Goal: Task Accomplishment & Management: Manage account settings

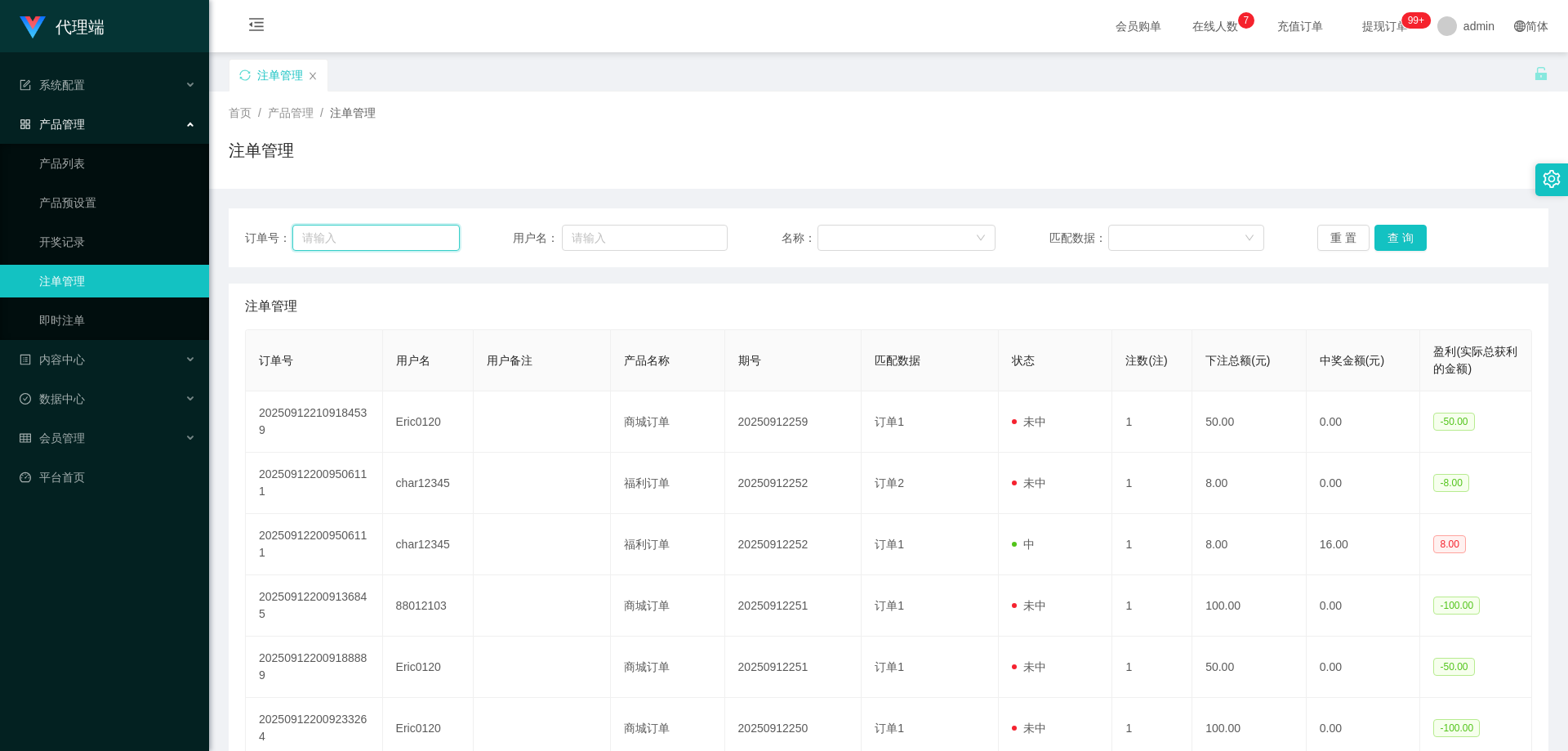
click at [322, 233] on input "text" at bounding box center [375, 238] width 166 height 26
drag, startPoint x: 607, startPoint y: 241, endPoint x: 965, endPoint y: 247, distance: 358.1
click at [607, 241] on input "text" at bounding box center [645, 238] width 166 height 26
paste input "86800107"
type input "86800107"
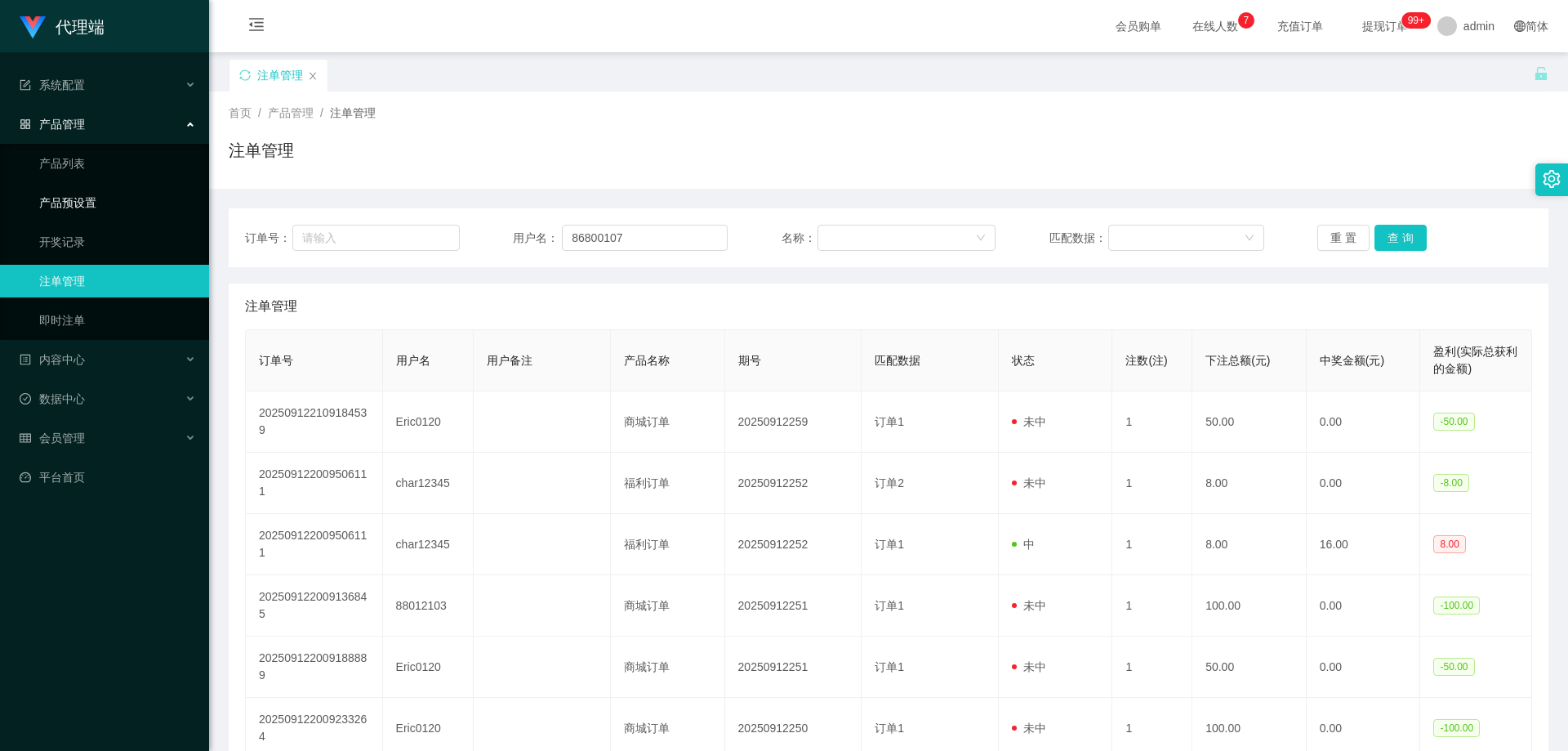
click at [74, 210] on link "产品预设置" at bounding box center [117, 201] width 156 height 32
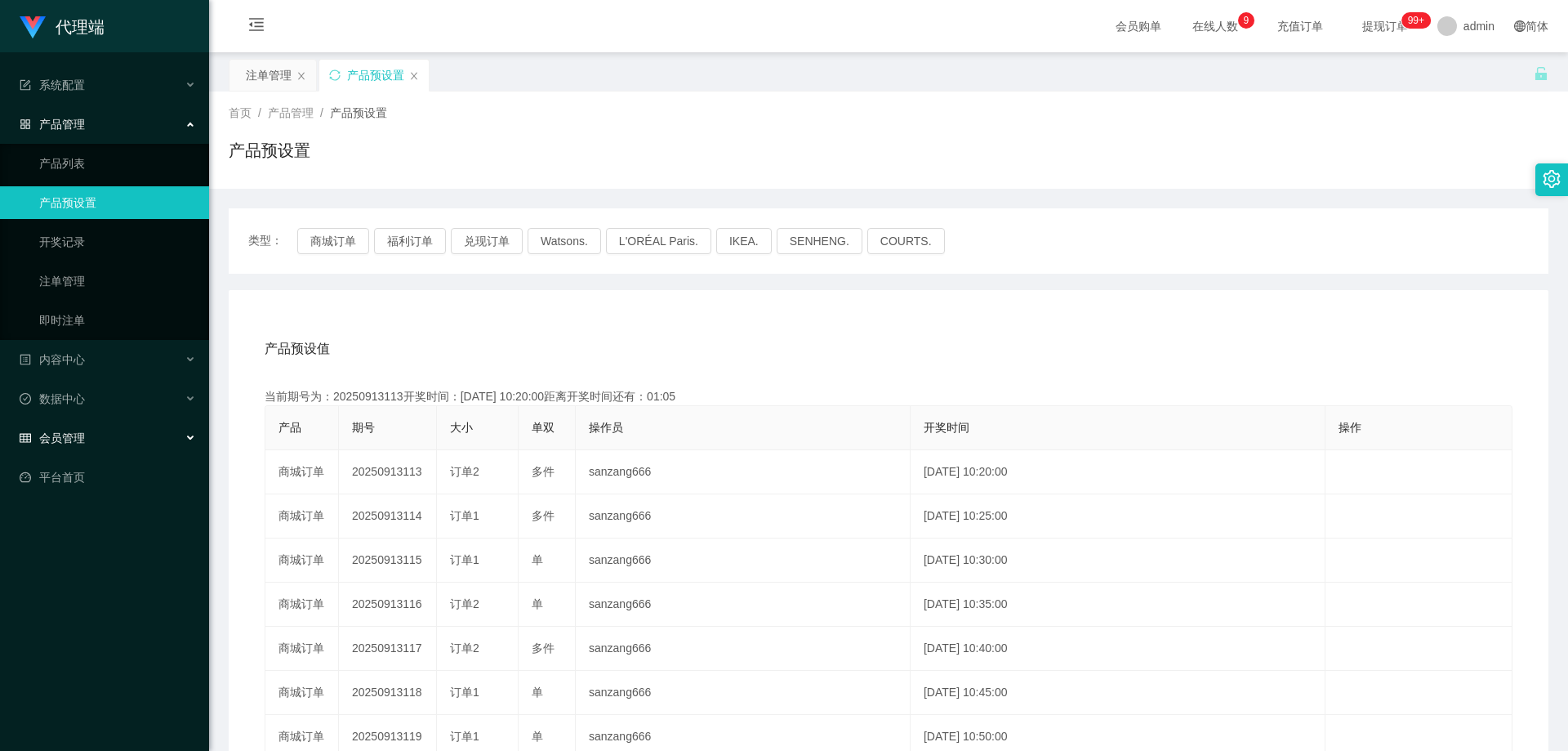
click at [113, 437] on div "会员管理" at bounding box center [105, 437] width 209 height 32
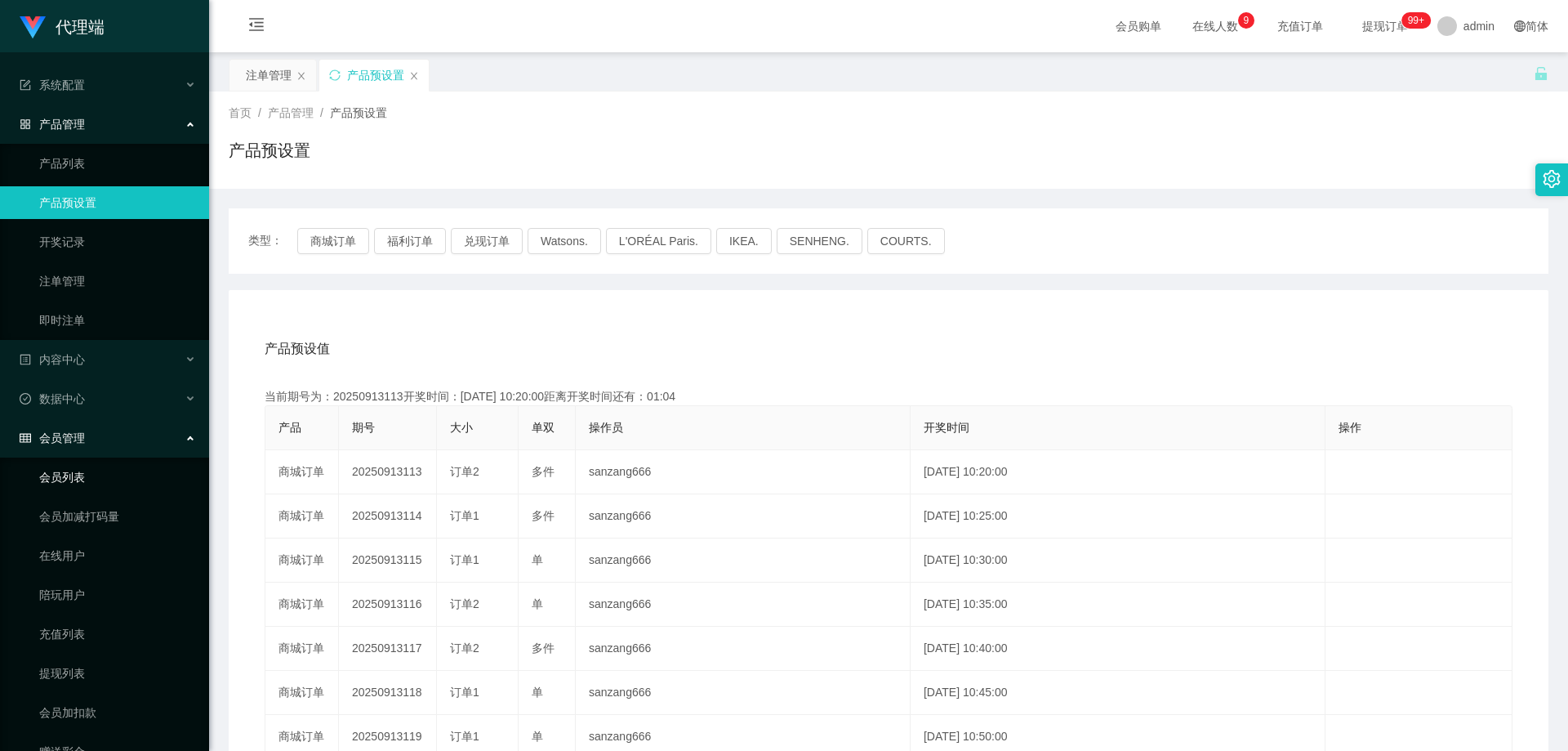
click at [94, 484] on link "会员列表" at bounding box center [117, 476] width 156 height 32
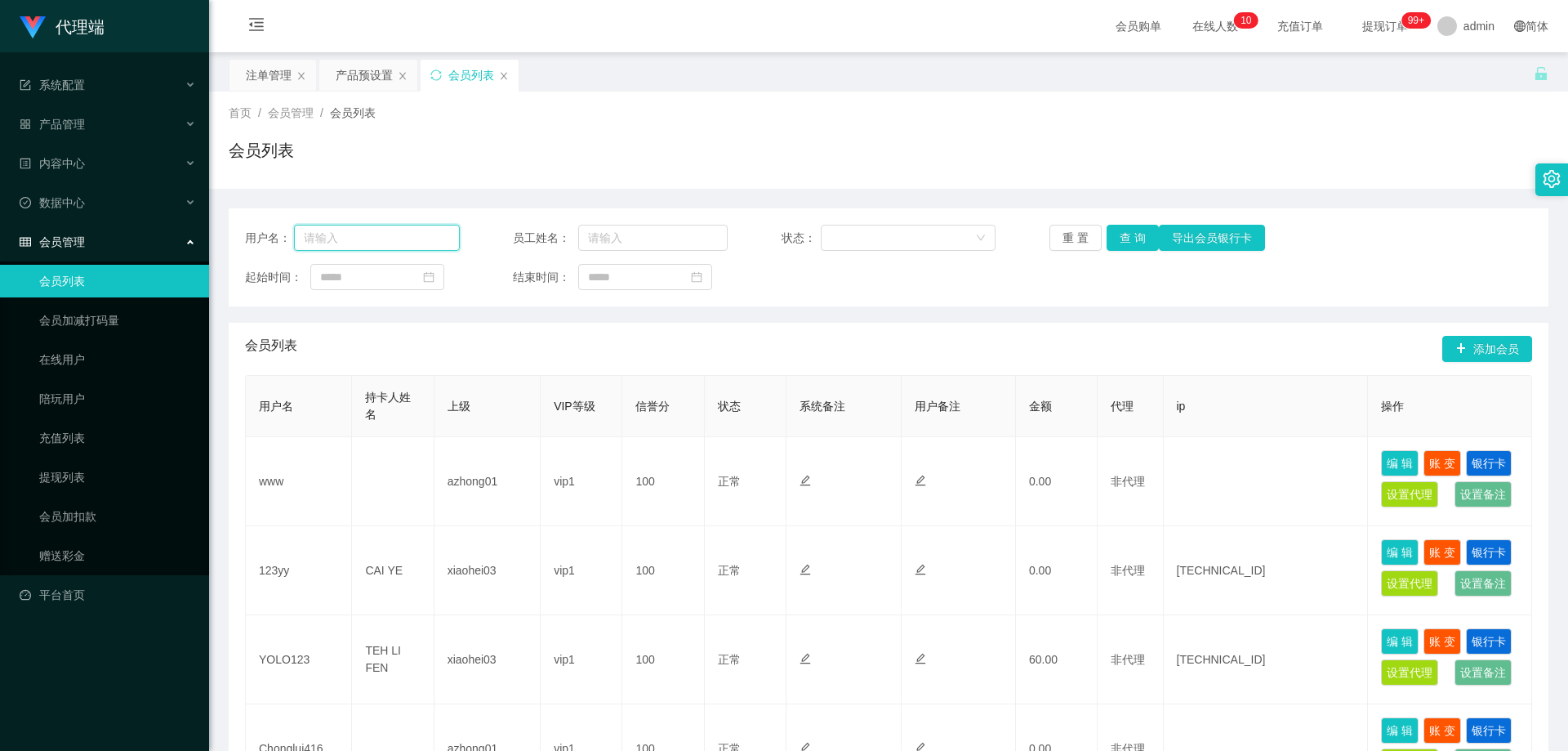
drag, startPoint x: 396, startPoint y: 240, endPoint x: 457, endPoint y: 238, distance: 61.0
click at [396, 240] on input "text" at bounding box center [377, 238] width 166 height 26
paste input "86800107"
type input "86800107"
click at [1137, 238] on button "查 询" at bounding box center [1132, 238] width 52 height 26
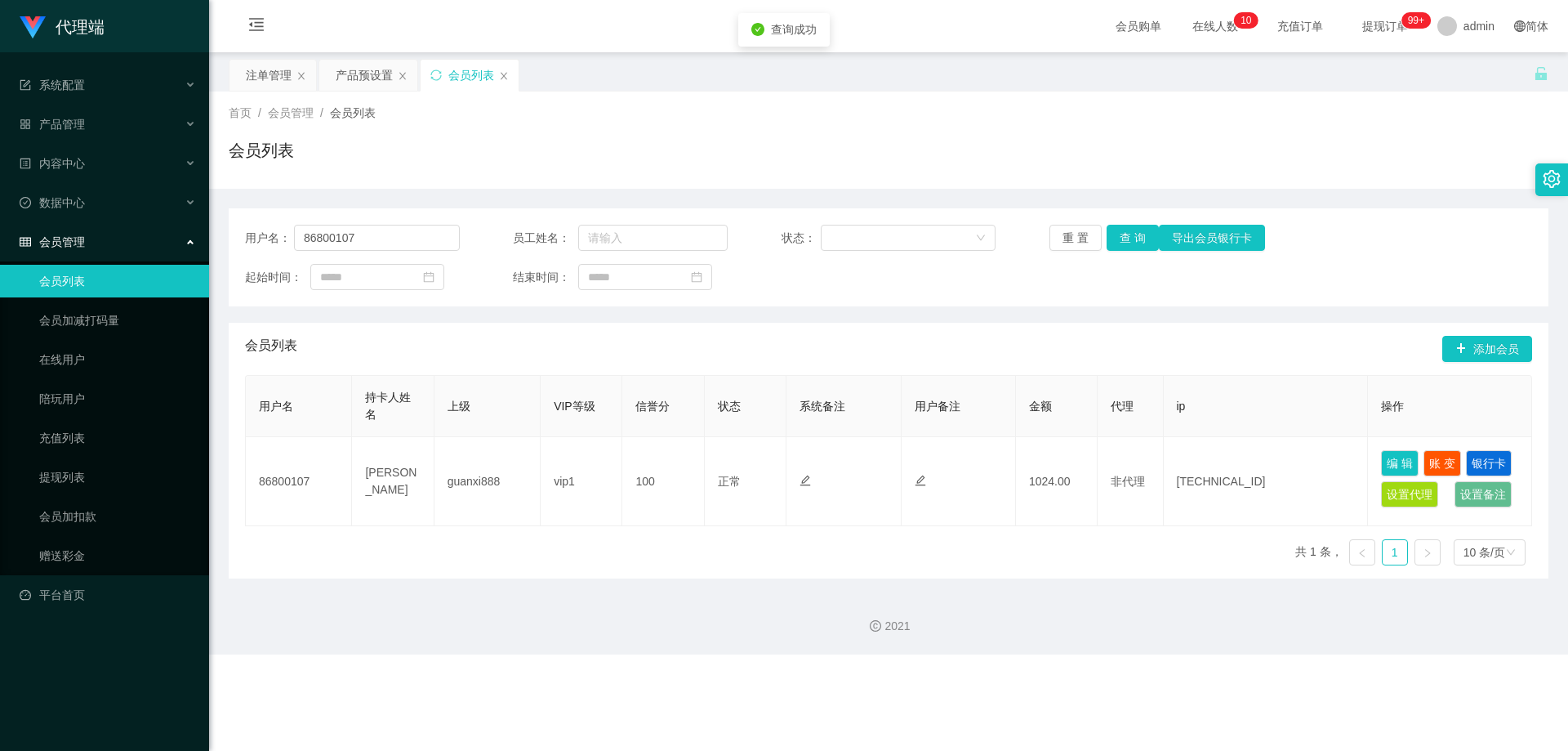
click at [1025, 171] on div "会员列表" at bounding box center [889, 156] width 1320 height 37
click at [77, 516] on link "会员加扣款" at bounding box center [117, 515] width 156 height 32
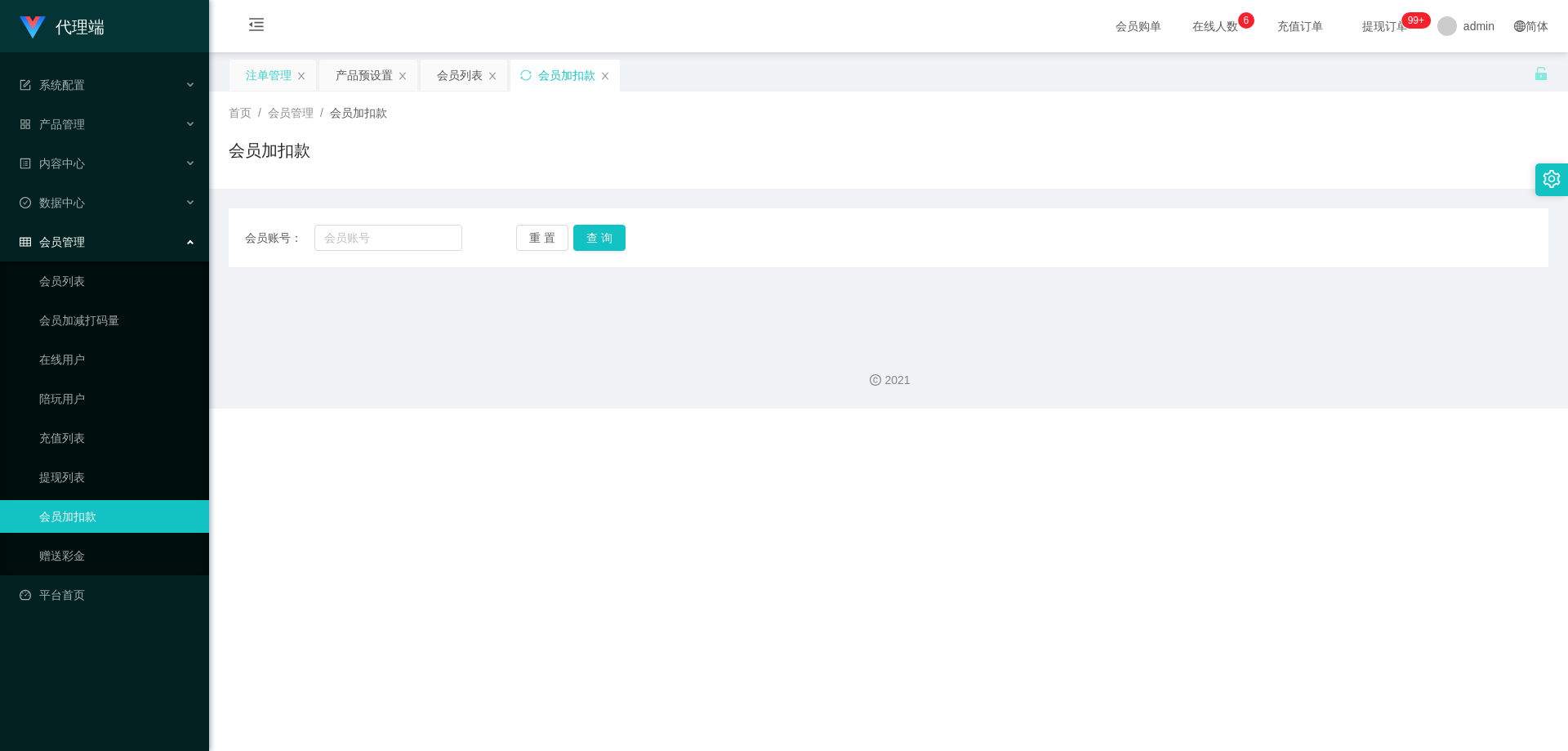
click at [259, 78] on div "注单管理" at bounding box center [268, 75] width 46 height 31
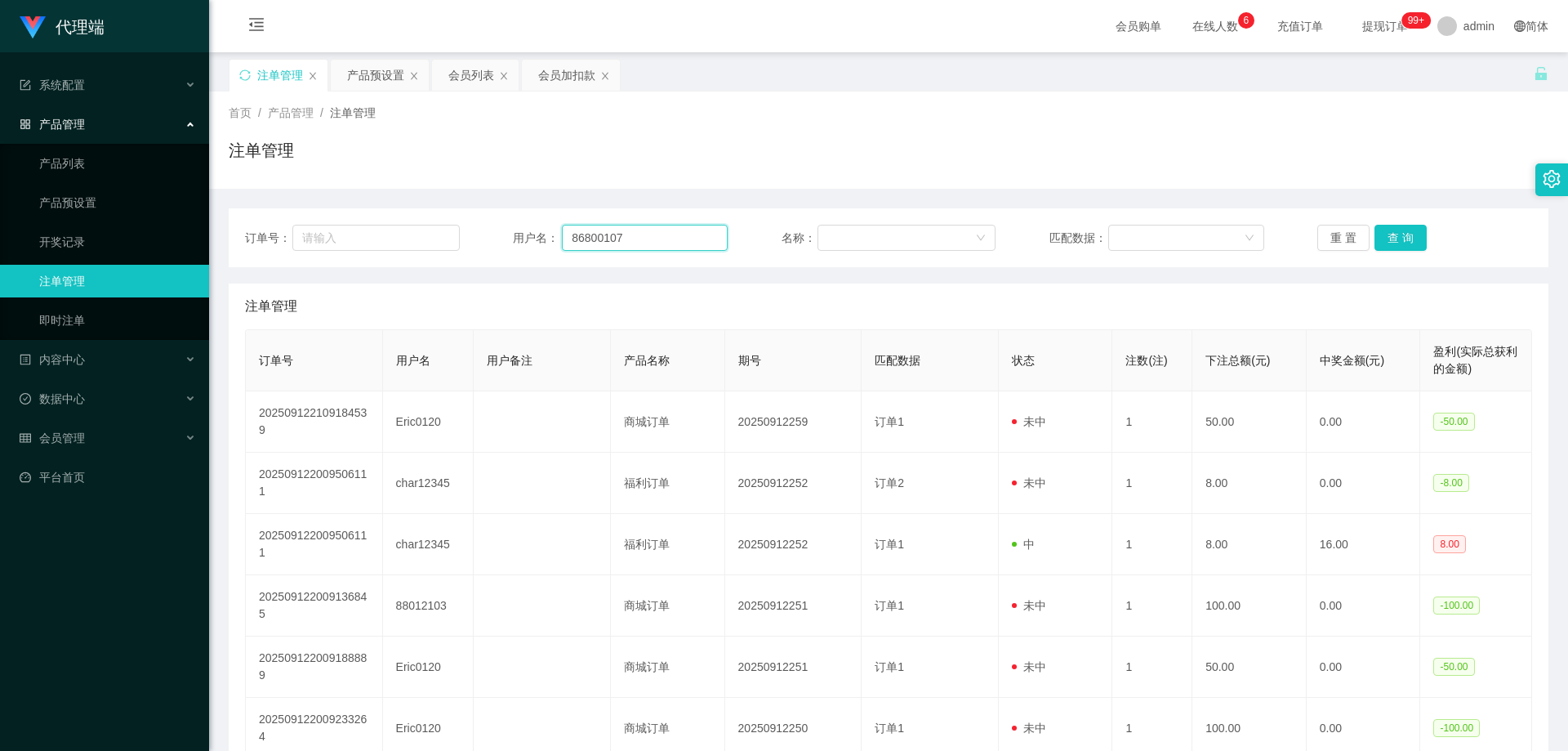
click at [659, 240] on input "86800107" at bounding box center [645, 238] width 166 height 26
click at [1397, 243] on button "查 询" at bounding box center [1400, 238] width 52 height 26
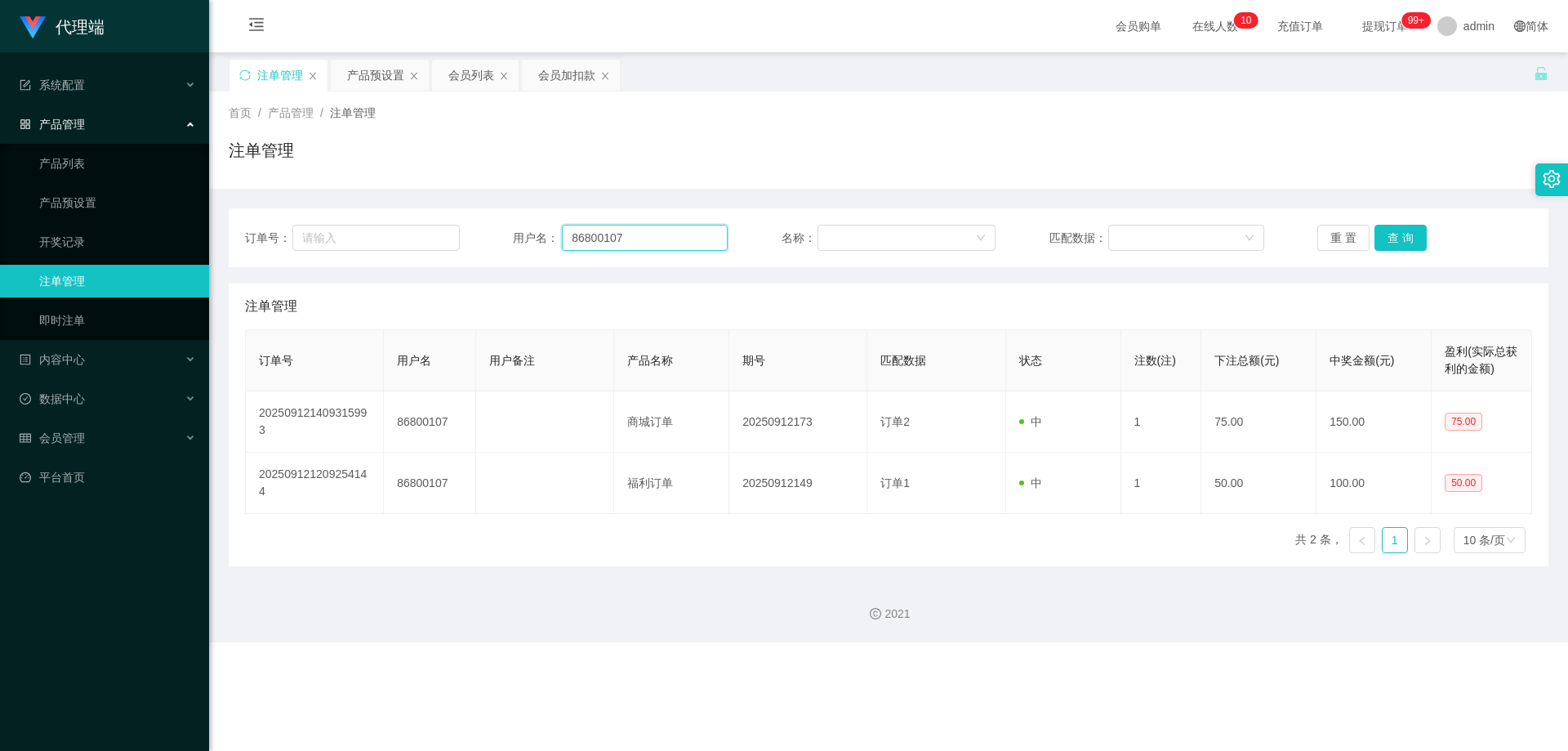
drag, startPoint x: 632, startPoint y: 231, endPoint x: 468, endPoint y: 228, distance: 164.0
click at [468, 228] on div "订单号： 用户名： 86800107 名称： 匹配数据： 重 置 查 询" at bounding box center [889, 238] width 1286 height 26
click at [508, 141] on div "注单管理" at bounding box center [889, 156] width 1320 height 37
click at [1402, 234] on button "查 询" at bounding box center [1400, 238] width 52 height 26
click at [369, 73] on div "产品预设置" at bounding box center [375, 75] width 57 height 31
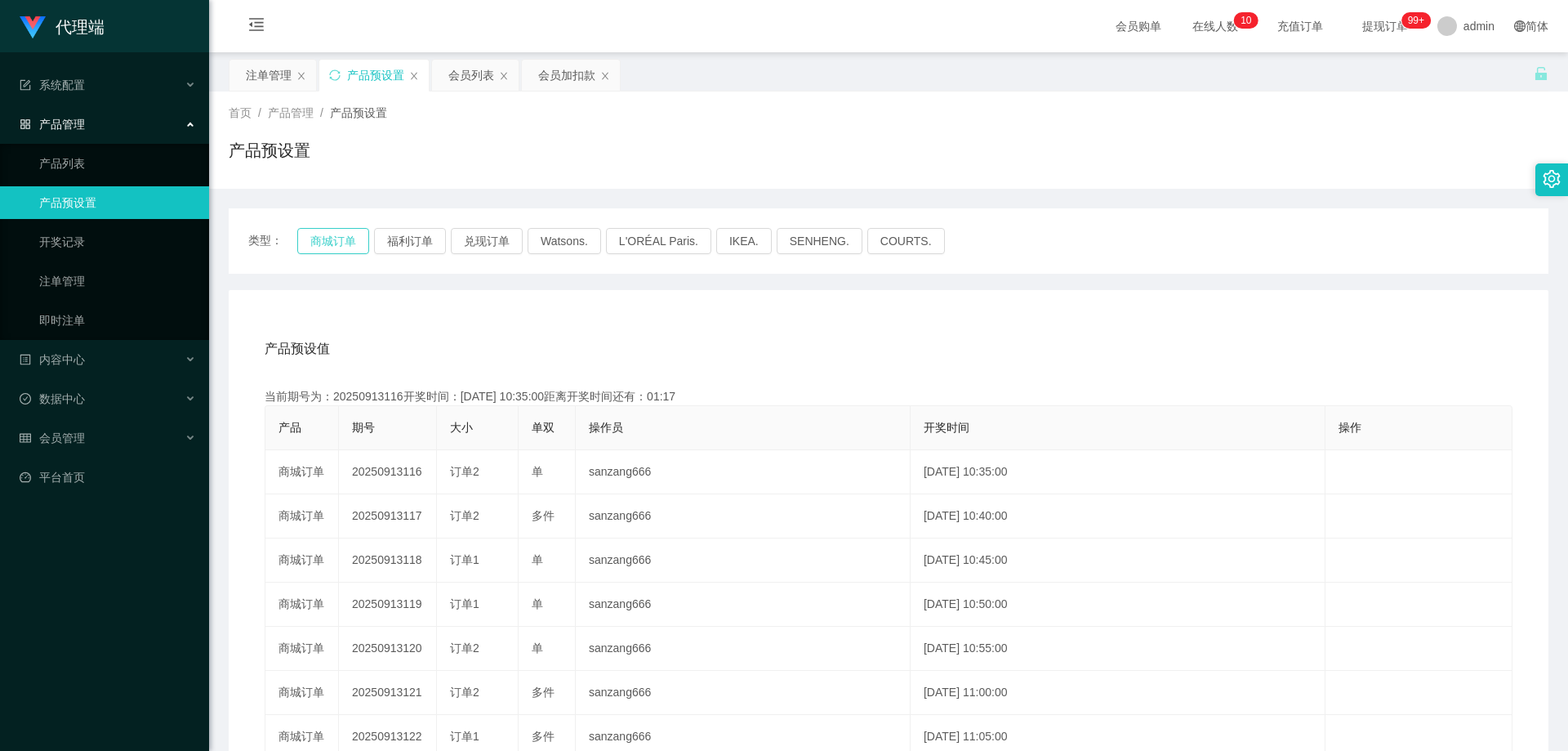
click at [342, 238] on button "商城订单" at bounding box center [332, 241] width 71 height 26
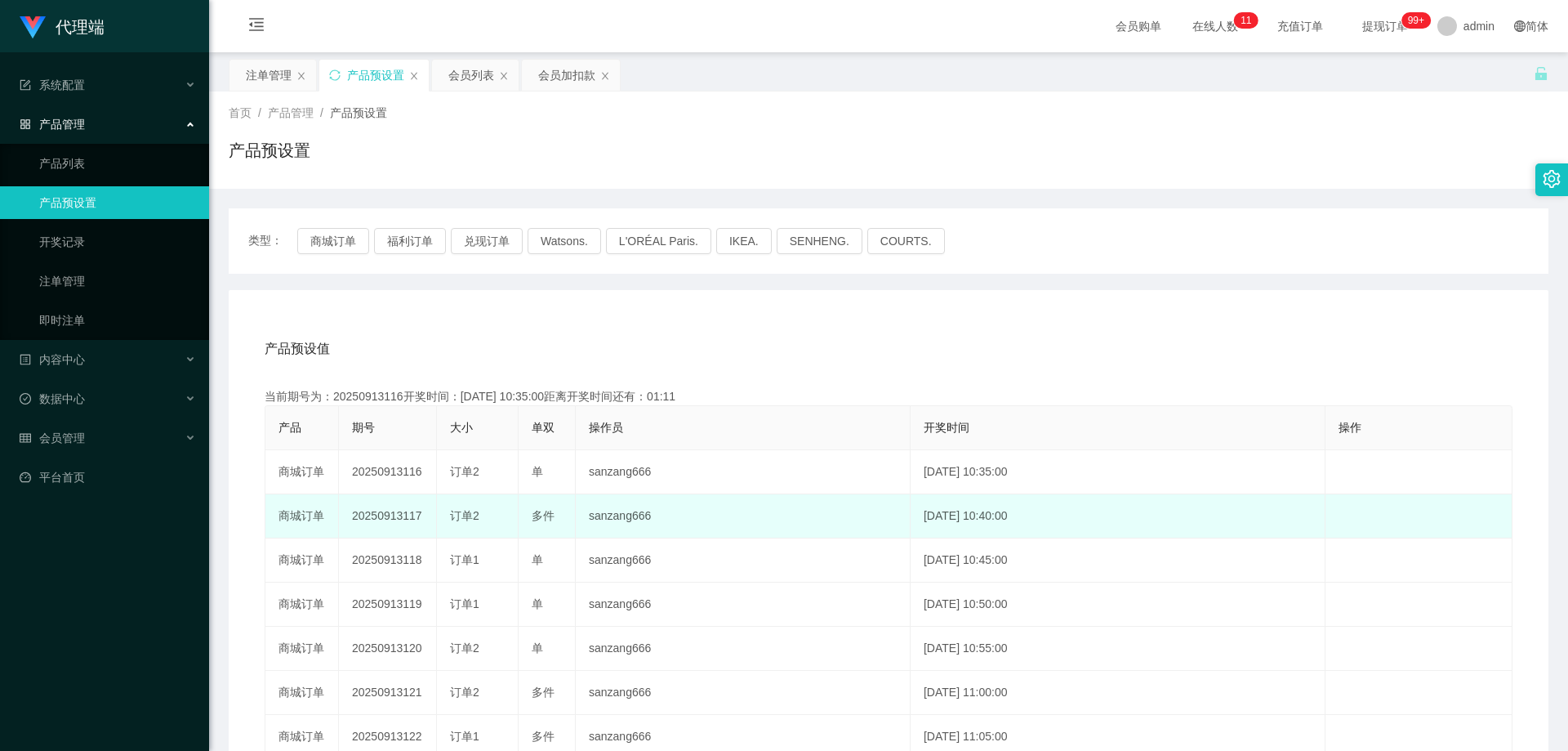
click at [392, 520] on td "20250913117" at bounding box center [388, 515] width 98 height 44
click at [392, 521] on td "20250913117" at bounding box center [388, 515] width 98 height 44
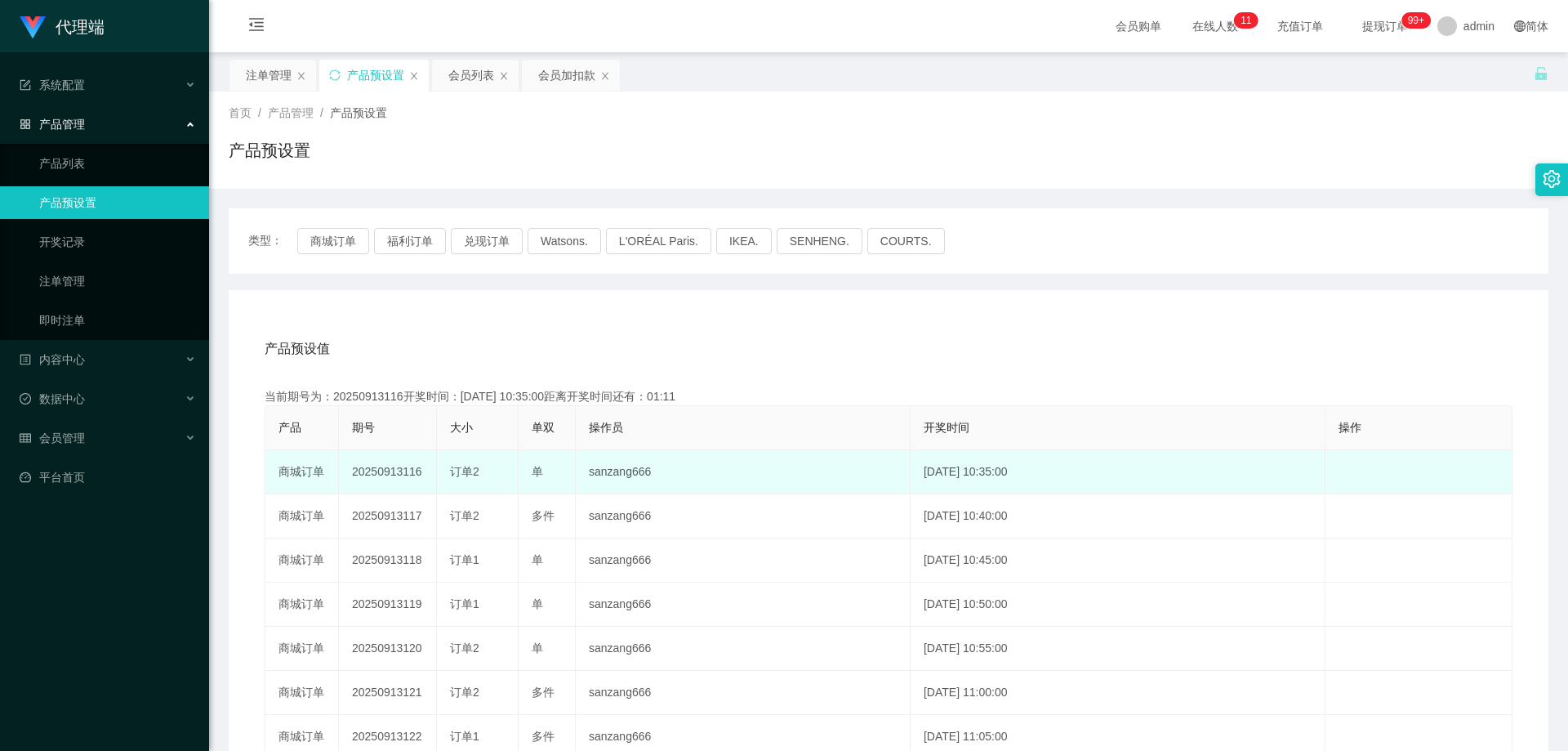
copy td "20250913117"
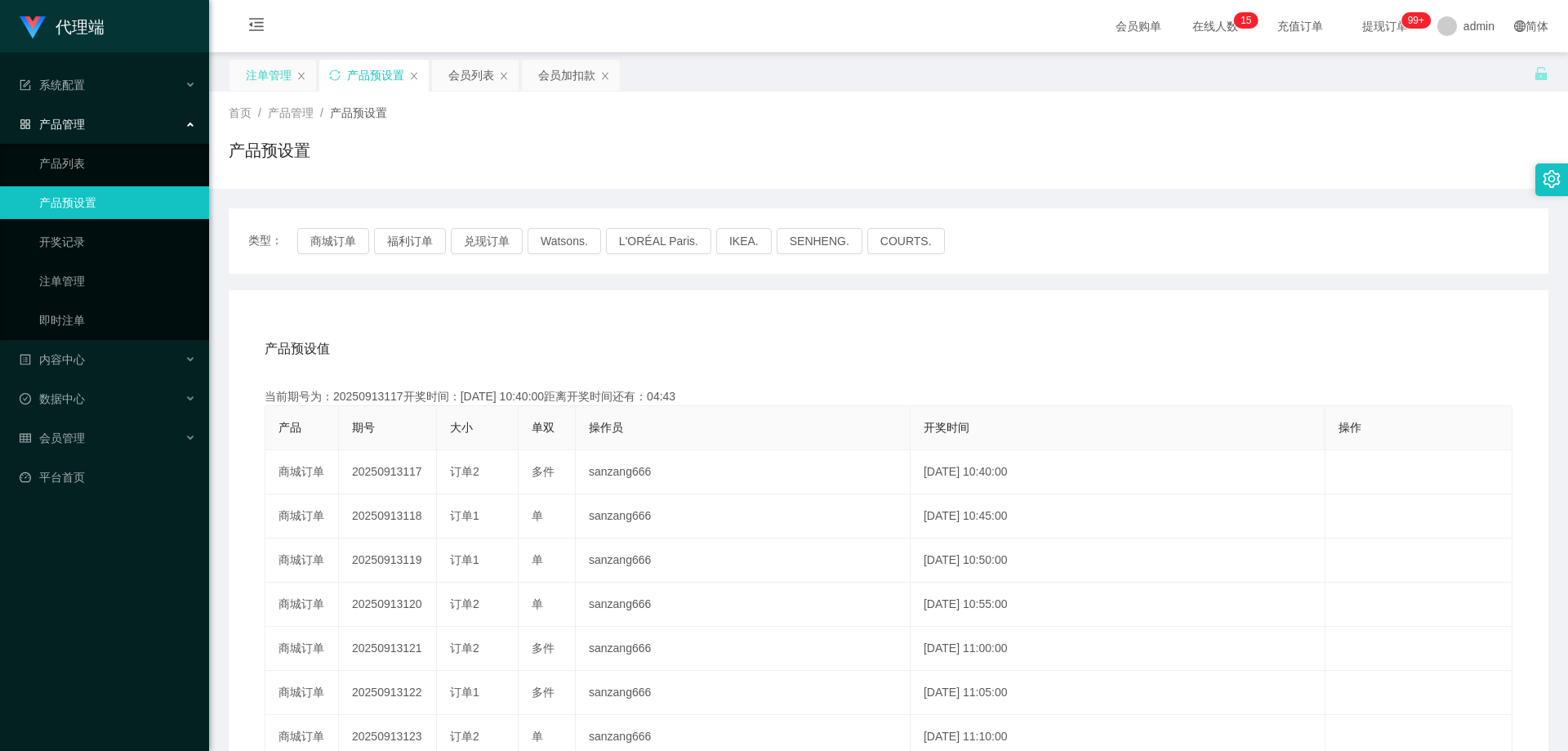
click at [266, 81] on div "注单管理" at bounding box center [268, 75] width 46 height 31
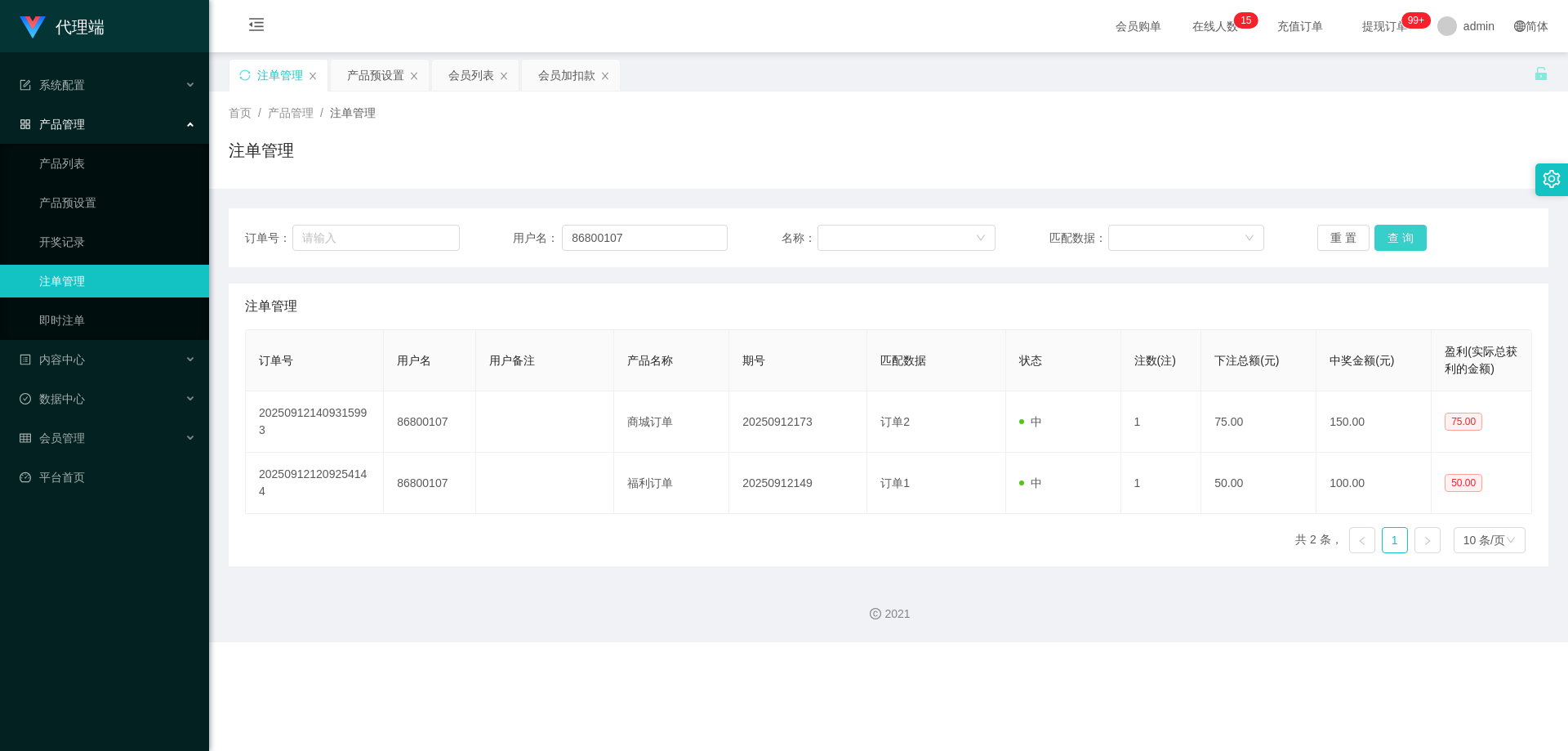
click at [1400, 243] on button "查 询" at bounding box center [1400, 238] width 52 height 26
click at [1388, 236] on button "查 询" at bounding box center [1400, 238] width 52 height 26
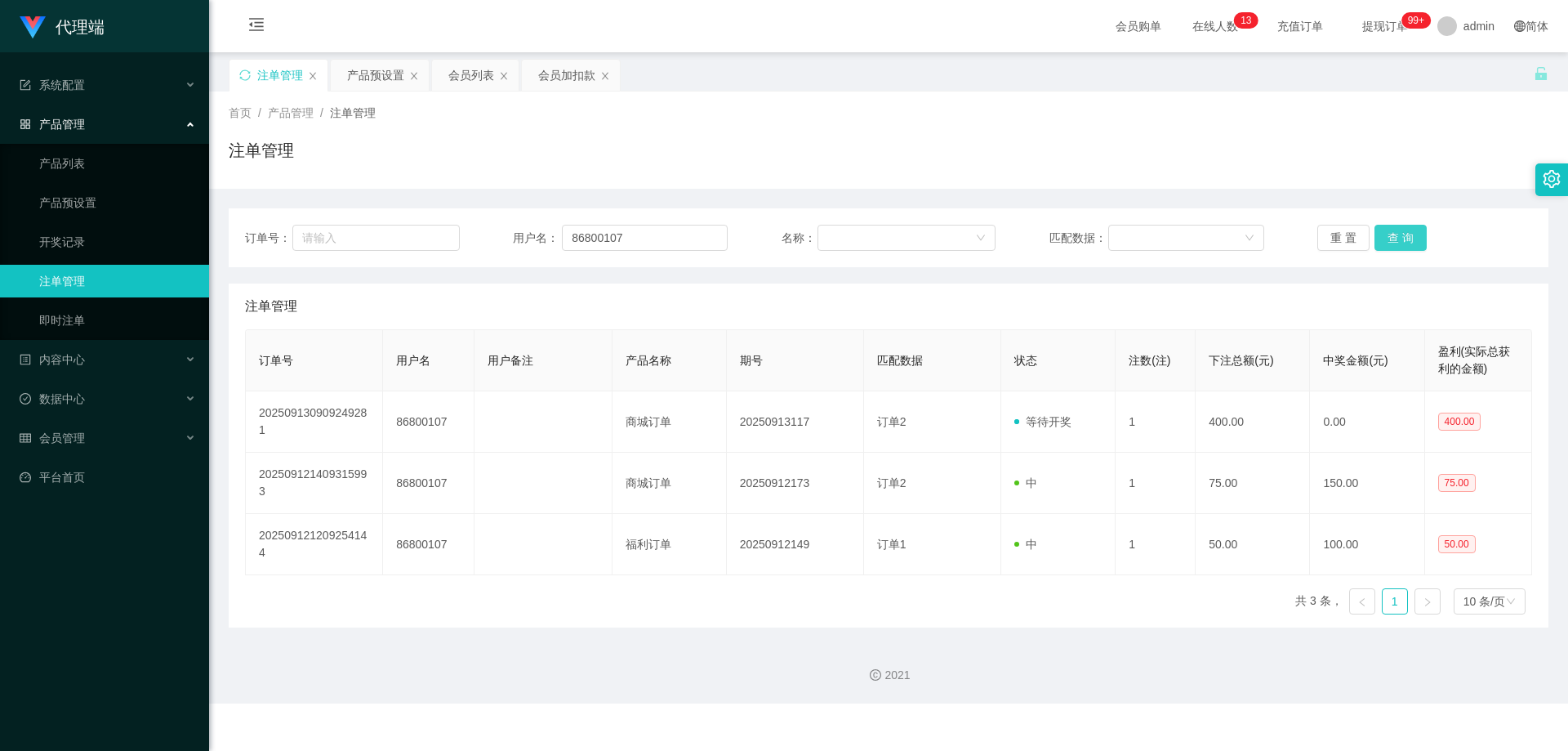
click at [1407, 235] on button "查 询" at bounding box center [1400, 238] width 52 height 26
click at [1394, 239] on button "查 询" at bounding box center [1400, 238] width 52 height 26
click at [1397, 172] on div "注单管理" at bounding box center [889, 156] width 1320 height 37
click at [1398, 232] on button "查 询" at bounding box center [1400, 238] width 52 height 26
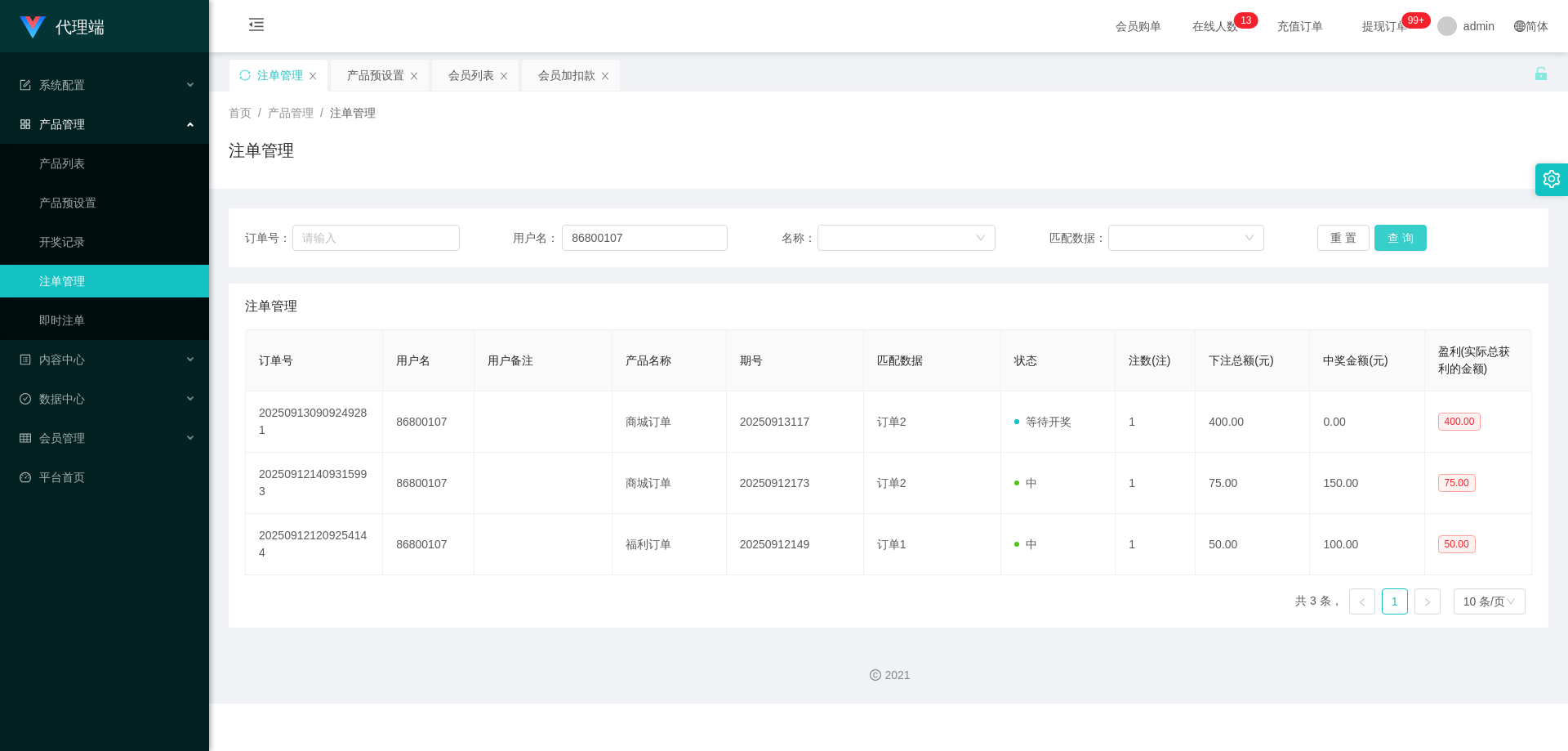
click at [1398, 232] on button "查 询" at bounding box center [1400, 238] width 52 height 26
click at [472, 77] on div "会员列表" at bounding box center [471, 75] width 46 height 31
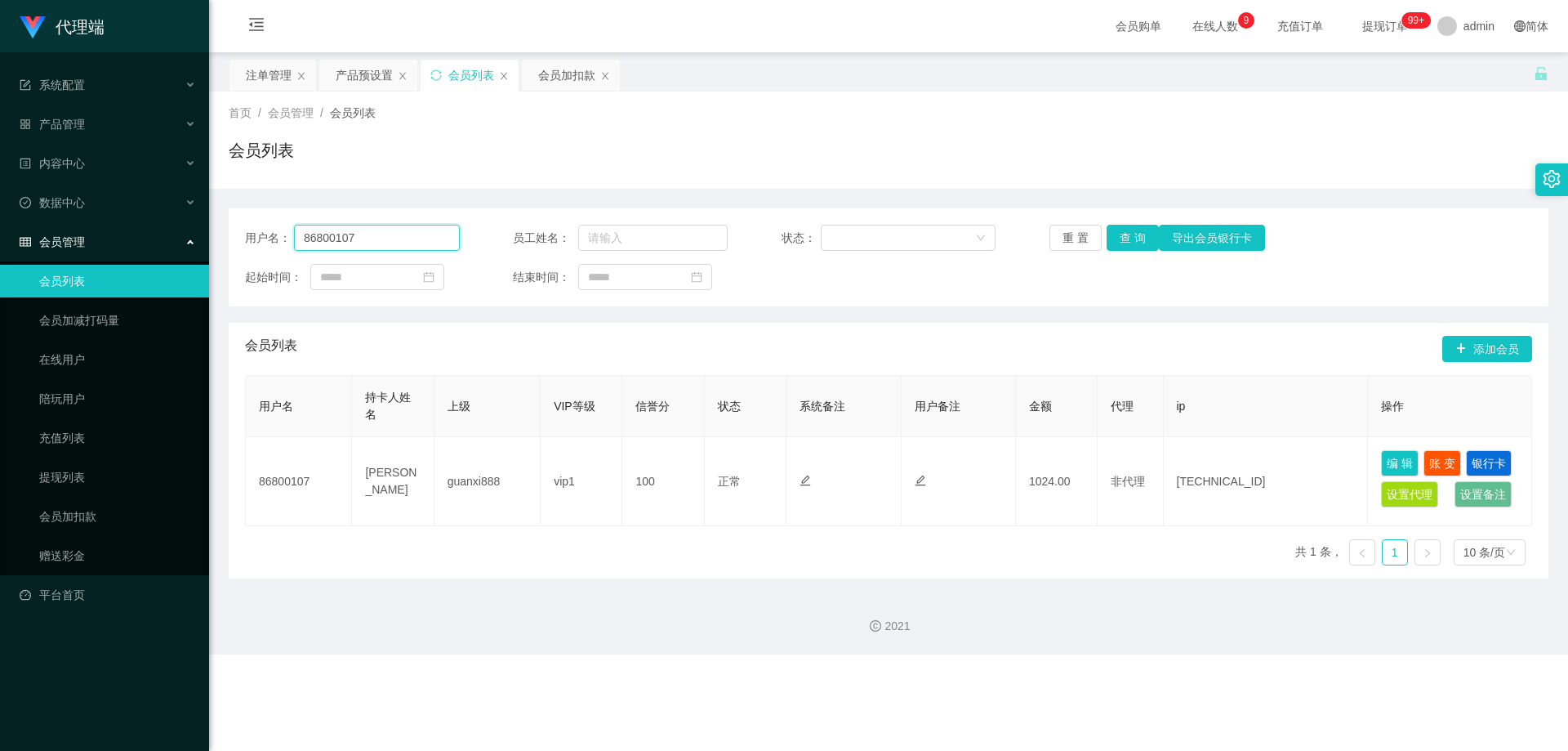
drag, startPoint x: 374, startPoint y: 236, endPoint x: 306, endPoint y: 239, distance: 68.1
click at [306, 239] on input "86800107" at bounding box center [377, 238] width 166 height 26
click at [398, 235] on input "86800107" at bounding box center [377, 238] width 166 height 26
drag, startPoint x: 398, startPoint y: 235, endPoint x: 315, endPoint y: 236, distance: 83.0
click at [315, 236] on input "86800107" at bounding box center [377, 238] width 166 height 26
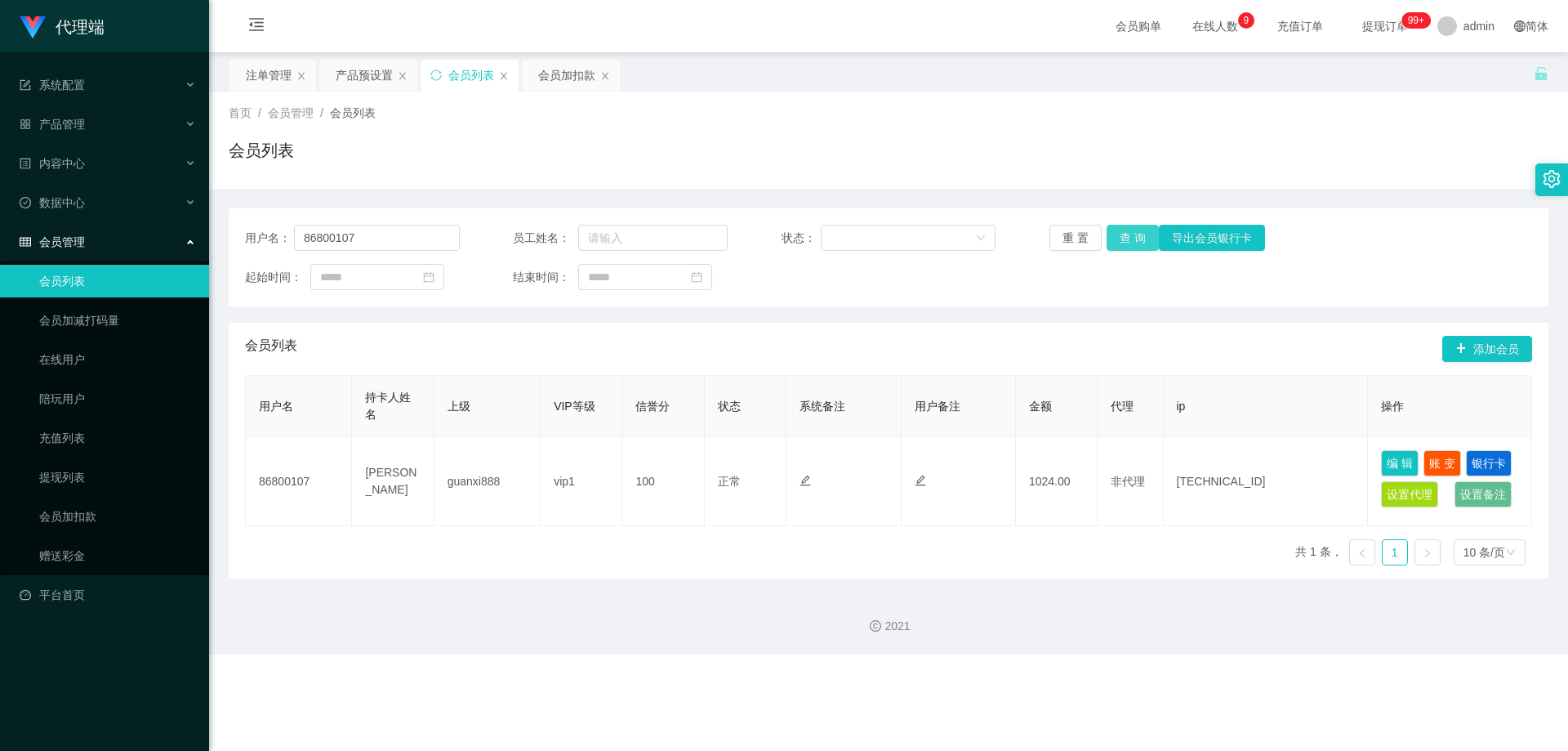
click at [1133, 231] on button "查 询" at bounding box center [1132, 238] width 52 height 26
click at [1132, 233] on button "查 询" at bounding box center [1132, 238] width 52 height 26
click at [1117, 245] on button "查 询" at bounding box center [1132, 238] width 52 height 26
click at [1118, 242] on button "查 询" at bounding box center [1132, 238] width 52 height 26
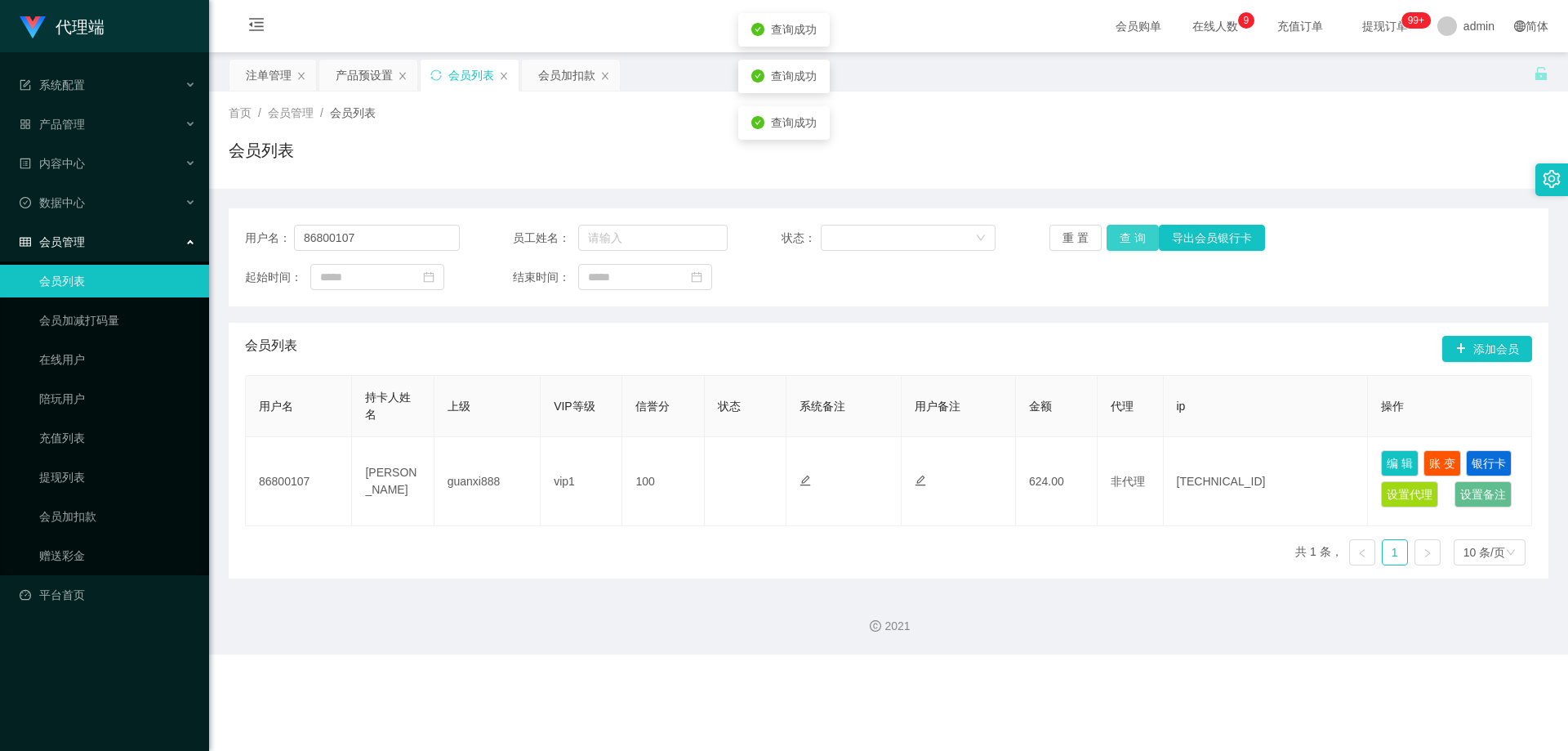
click at [1118, 242] on button "查 询" at bounding box center [1132, 238] width 52 height 26
click at [1118, 242] on div "重 置 查 询 导出会员银行卡" at bounding box center [1156, 238] width 215 height 26
click at [1118, 242] on button "查 询" at bounding box center [1132, 238] width 52 height 26
click at [1118, 242] on div "重 置 查 询 导出会员银行卡" at bounding box center [1156, 238] width 215 height 26
click at [1118, 242] on button "查 询" at bounding box center [1132, 238] width 52 height 26
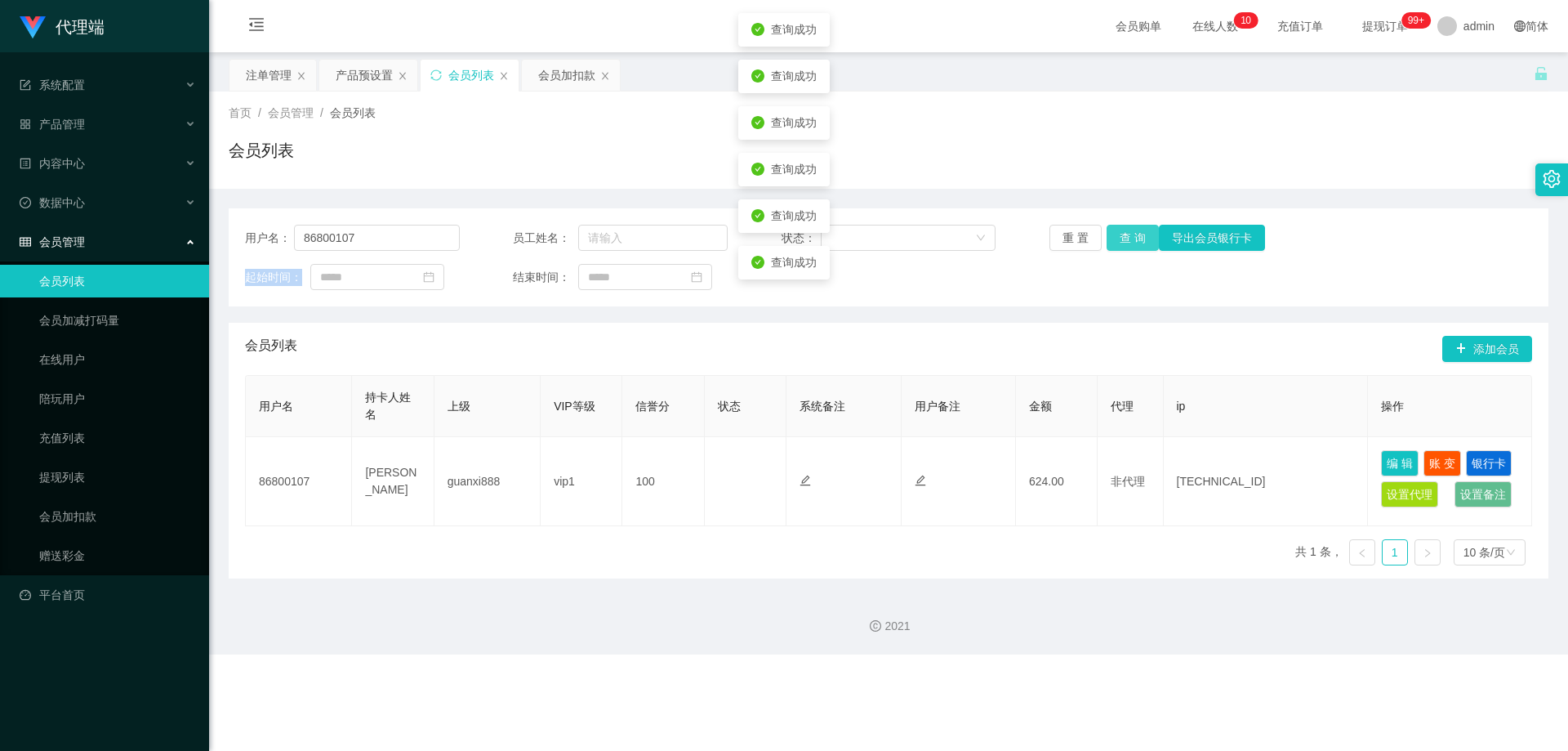
click at [1119, 242] on button "查 询" at bounding box center [1132, 238] width 52 height 26
click at [1122, 237] on button "查 询" at bounding box center [1132, 238] width 52 height 26
click at [1121, 239] on button "查 询" at bounding box center [1132, 238] width 52 height 26
